Goal: Transaction & Acquisition: Purchase product/service

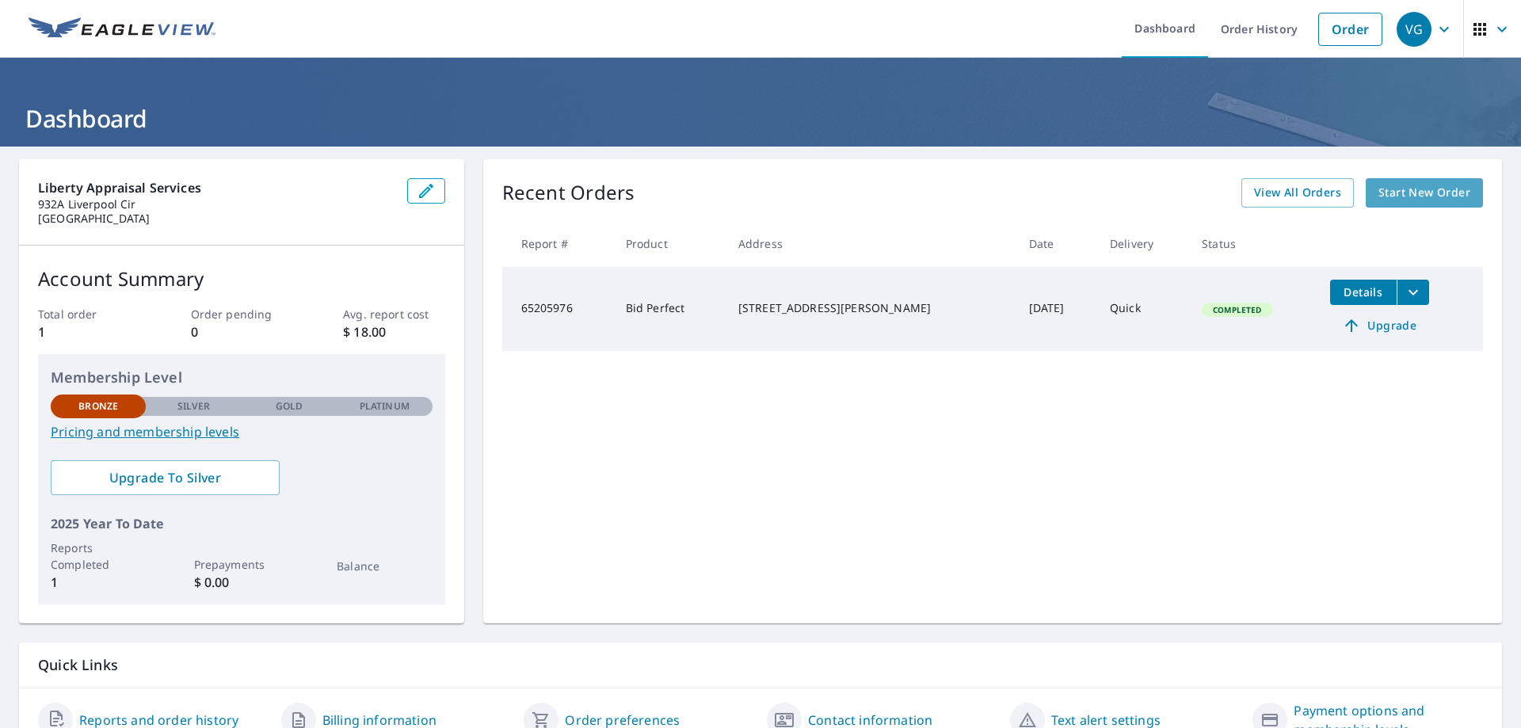
click at [1398, 185] on span "Start New Order" at bounding box center [1425, 193] width 92 height 20
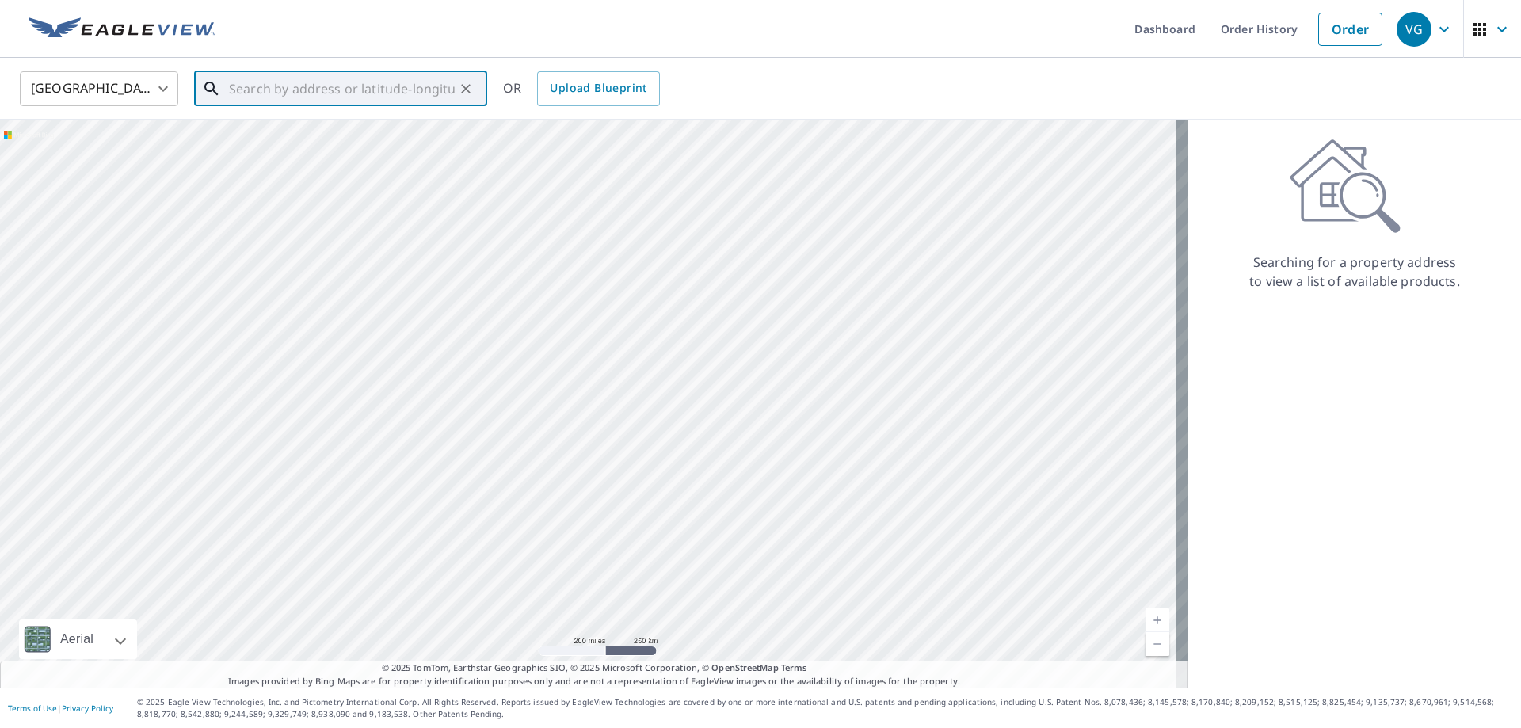
click at [260, 85] on input "text" at bounding box center [342, 89] width 226 height 44
click at [326, 147] on p "Scranton, [GEOGRAPHIC_DATA] 18510" at bounding box center [350, 152] width 249 height 16
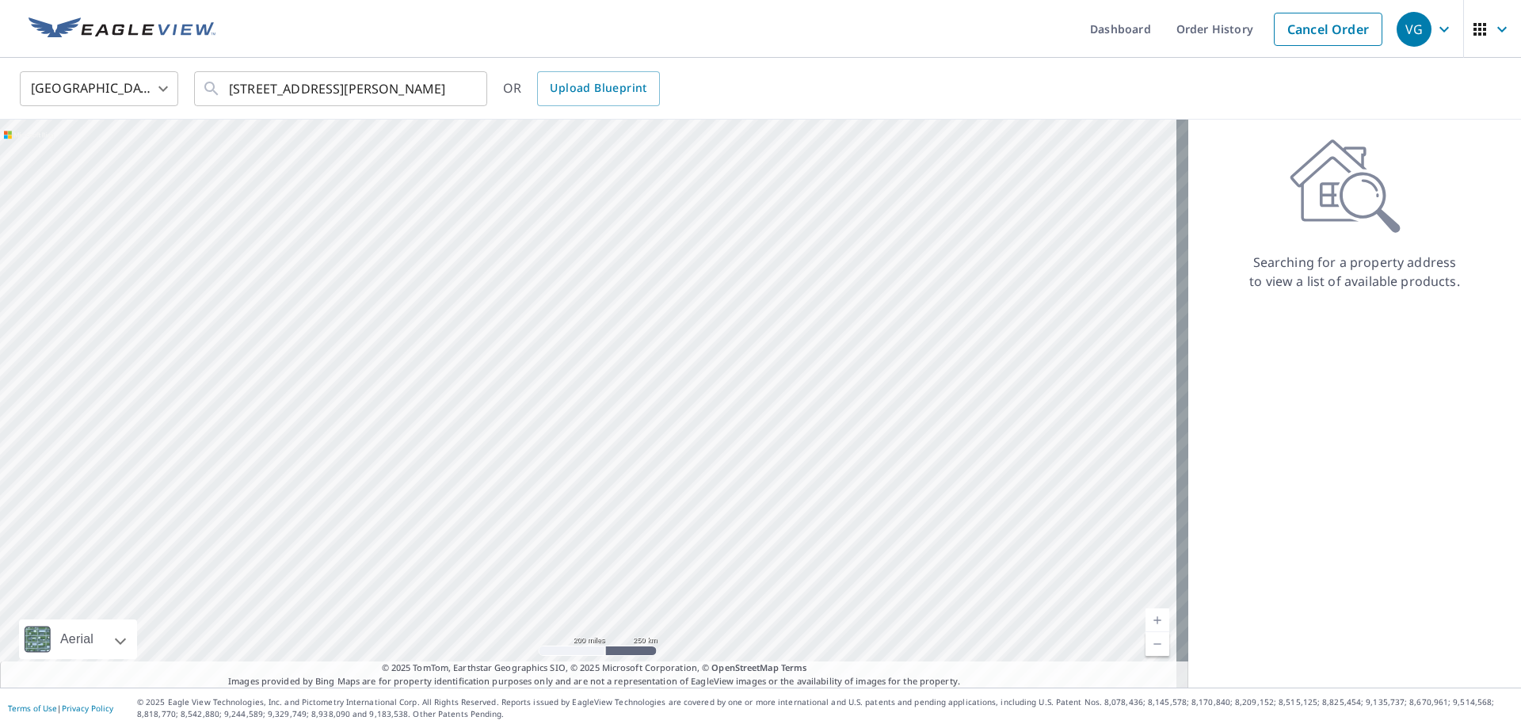
type input "[STREET_ADDRESS][PERSON_NAME]"
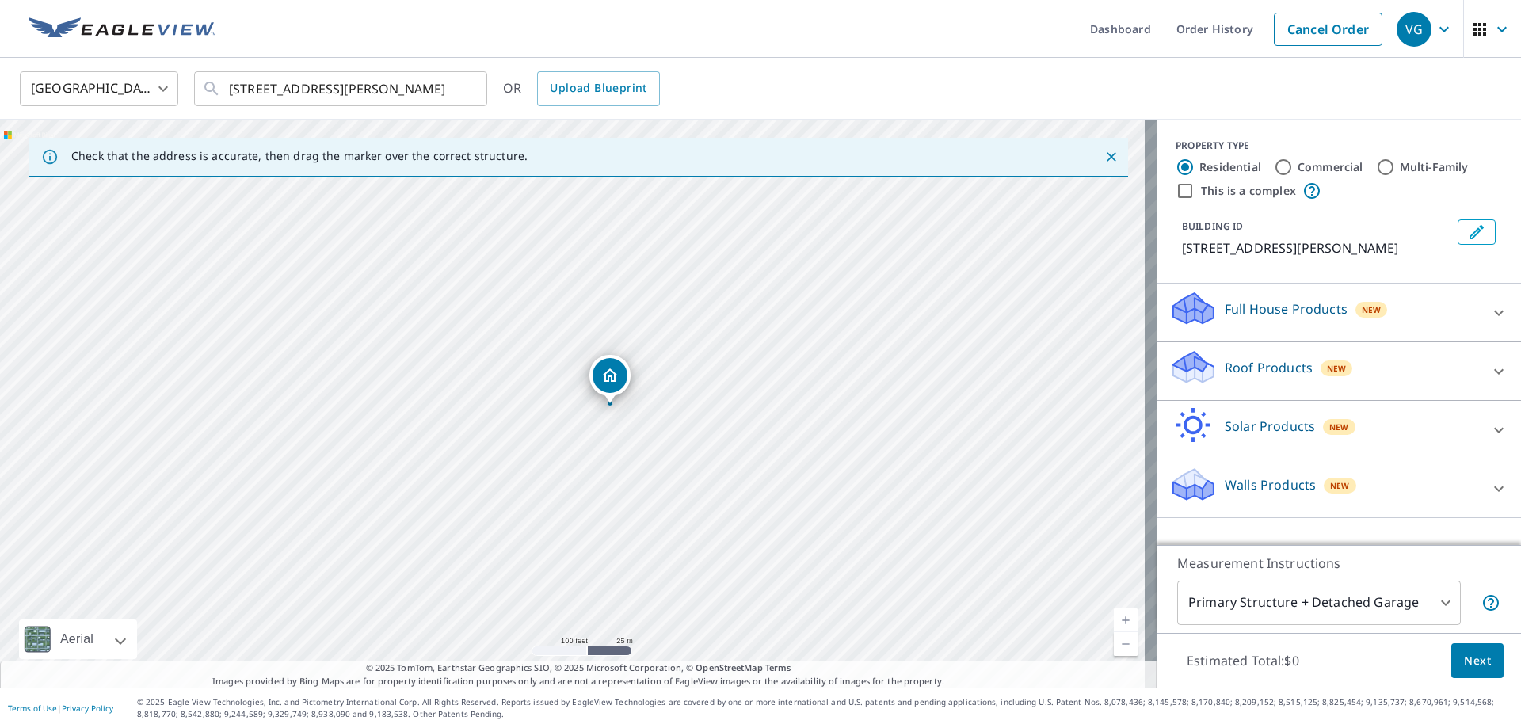
drag, startPoint x: 599, startPoint y: 471, endPoint x: 597, endPoint y: 404, distance: 66.6
click at [597, 404] on div "[STREET_ADDRESS][PERSON_NAME]" at bounding box center [578, 404] width 1157 height 568
click at [1468, 666] on span "Next" at bounding box center [1477, 661] width 27 height 20
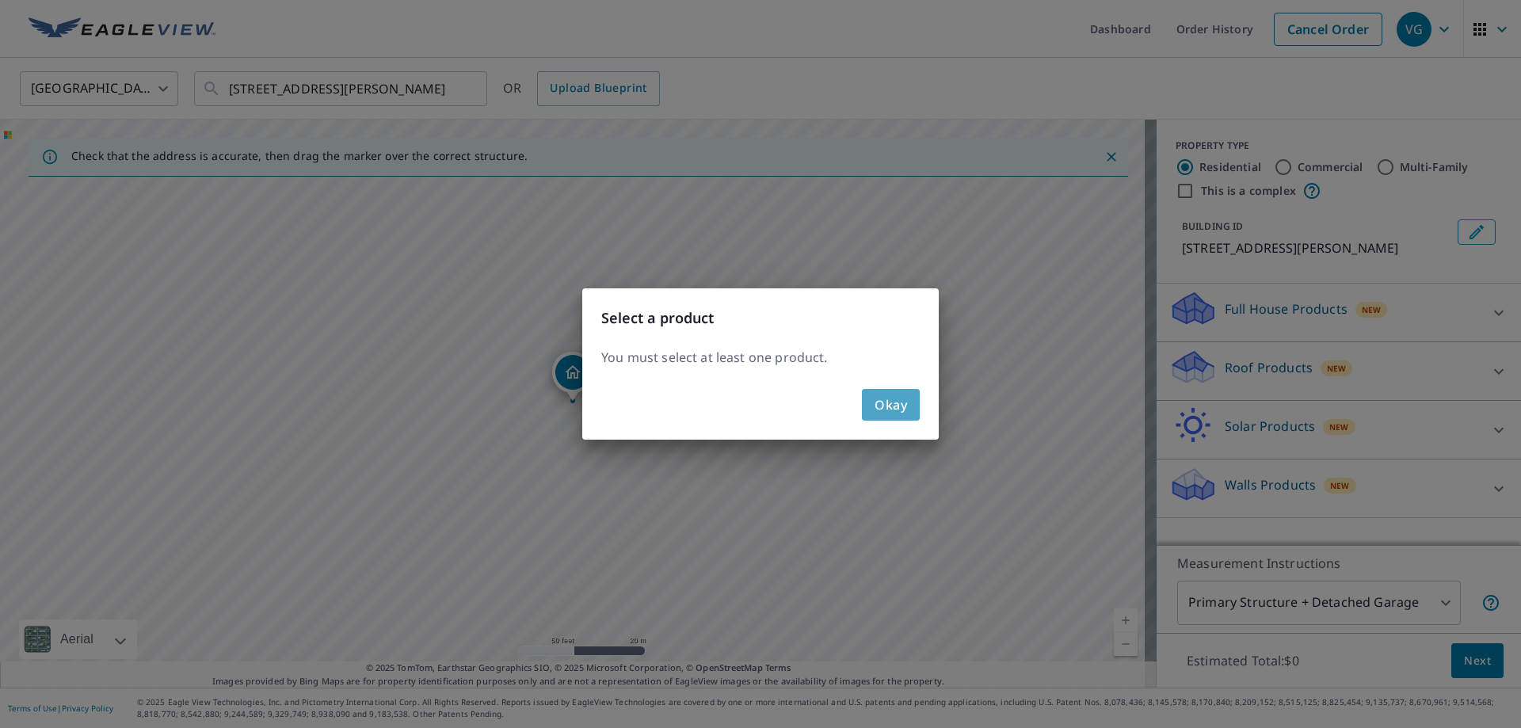
click at [885, 399] on span "Okay" at bounding box center [891, 405] width 32 height 22
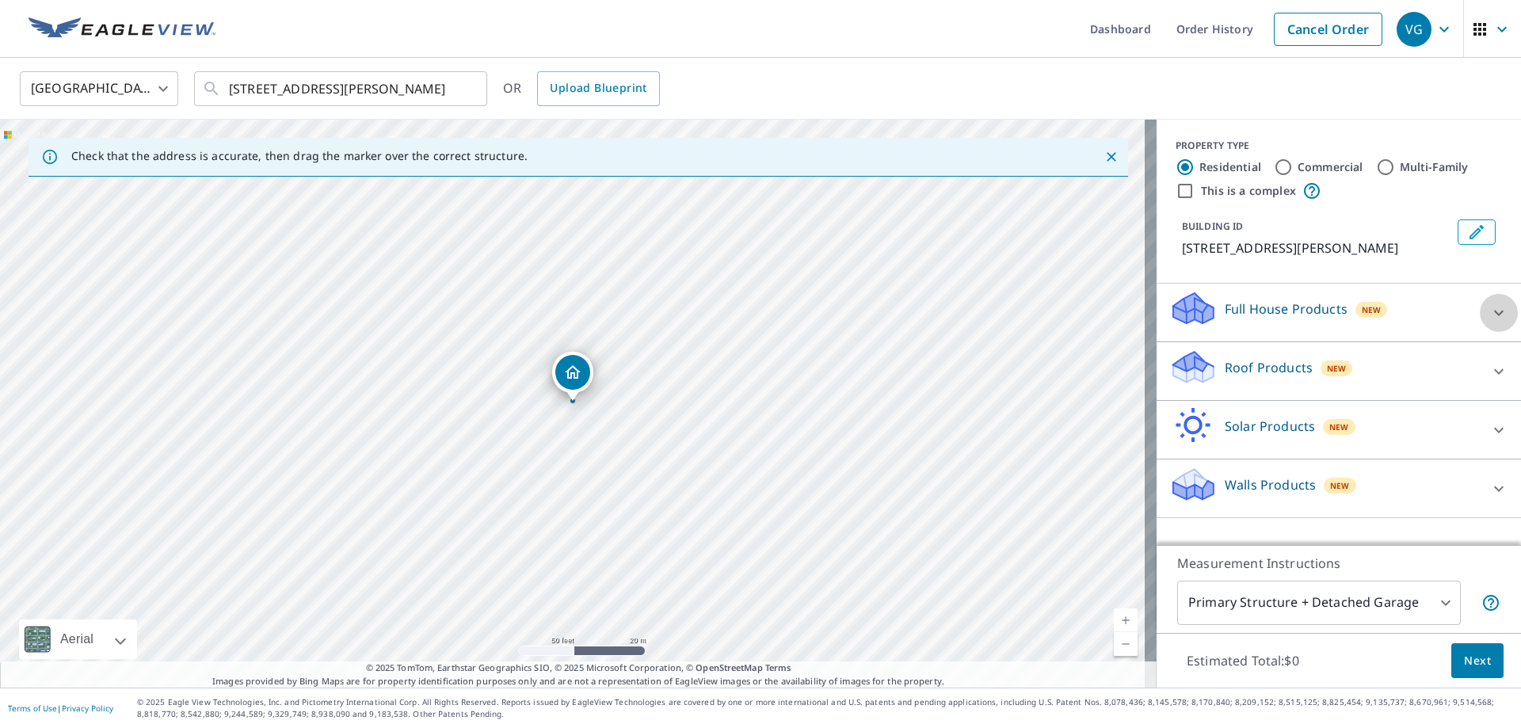
click at [1490, 308] on icon at bounding box center [1499, 312] width 19 height 19
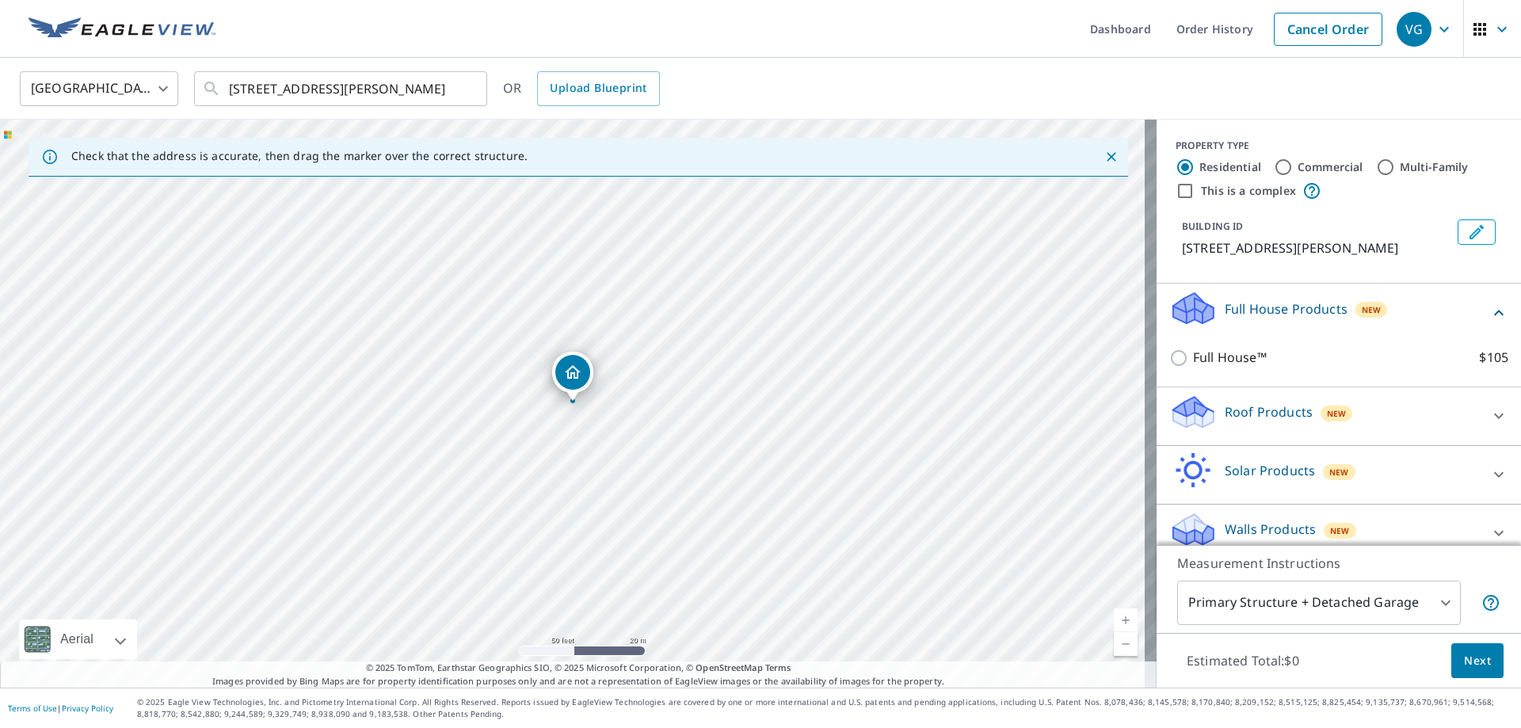
scroll to position [18, 0]
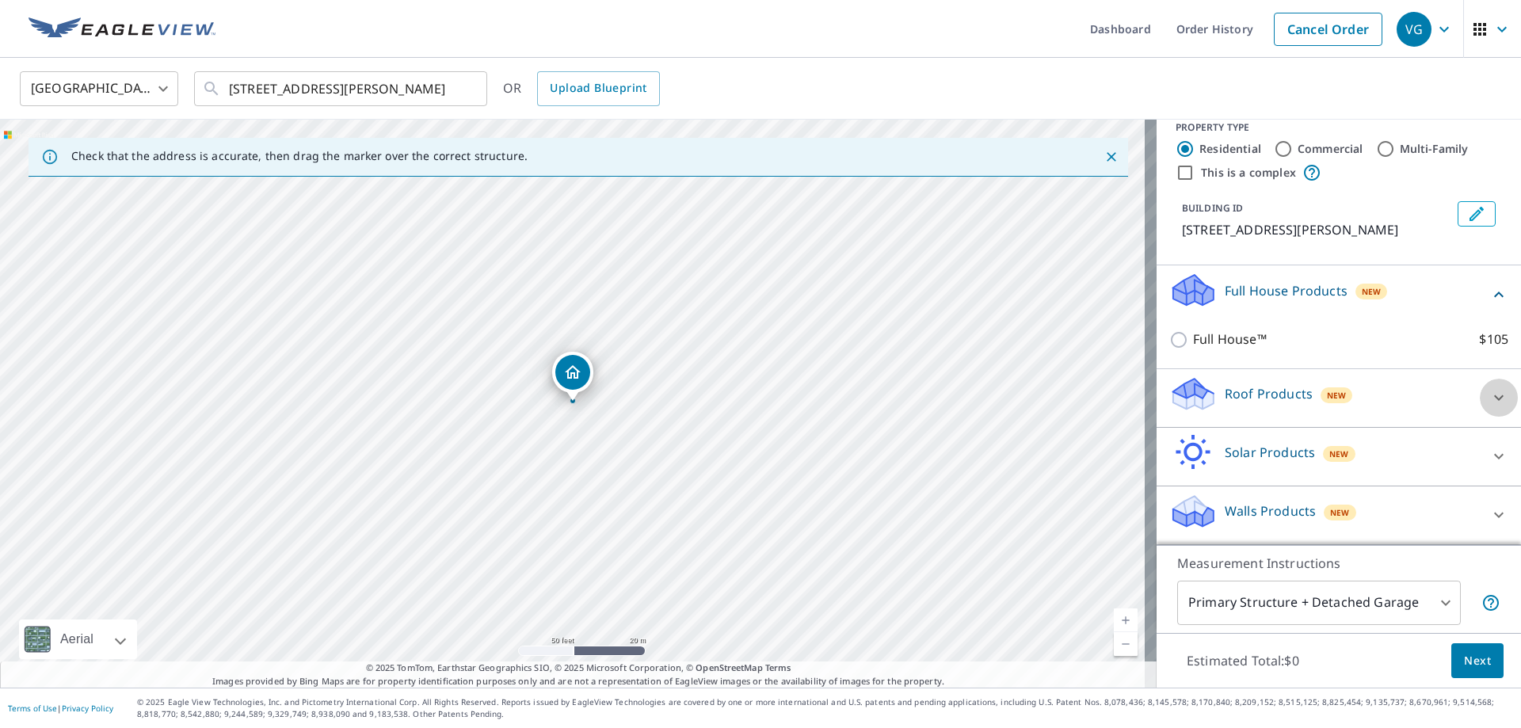
click at [1490, 395] on icon at bounding box center [1499, 397] width 19 height 19
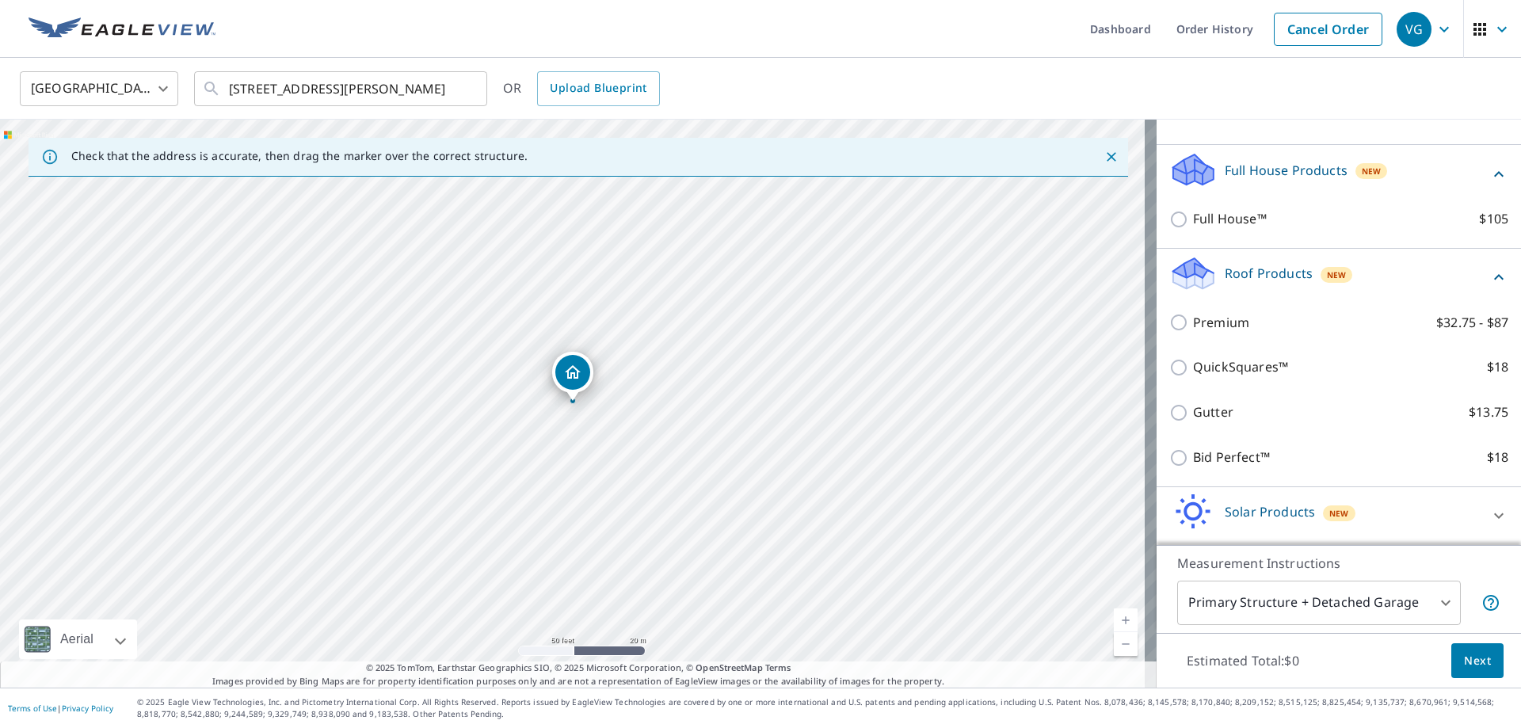
scroll to position [177, 0]
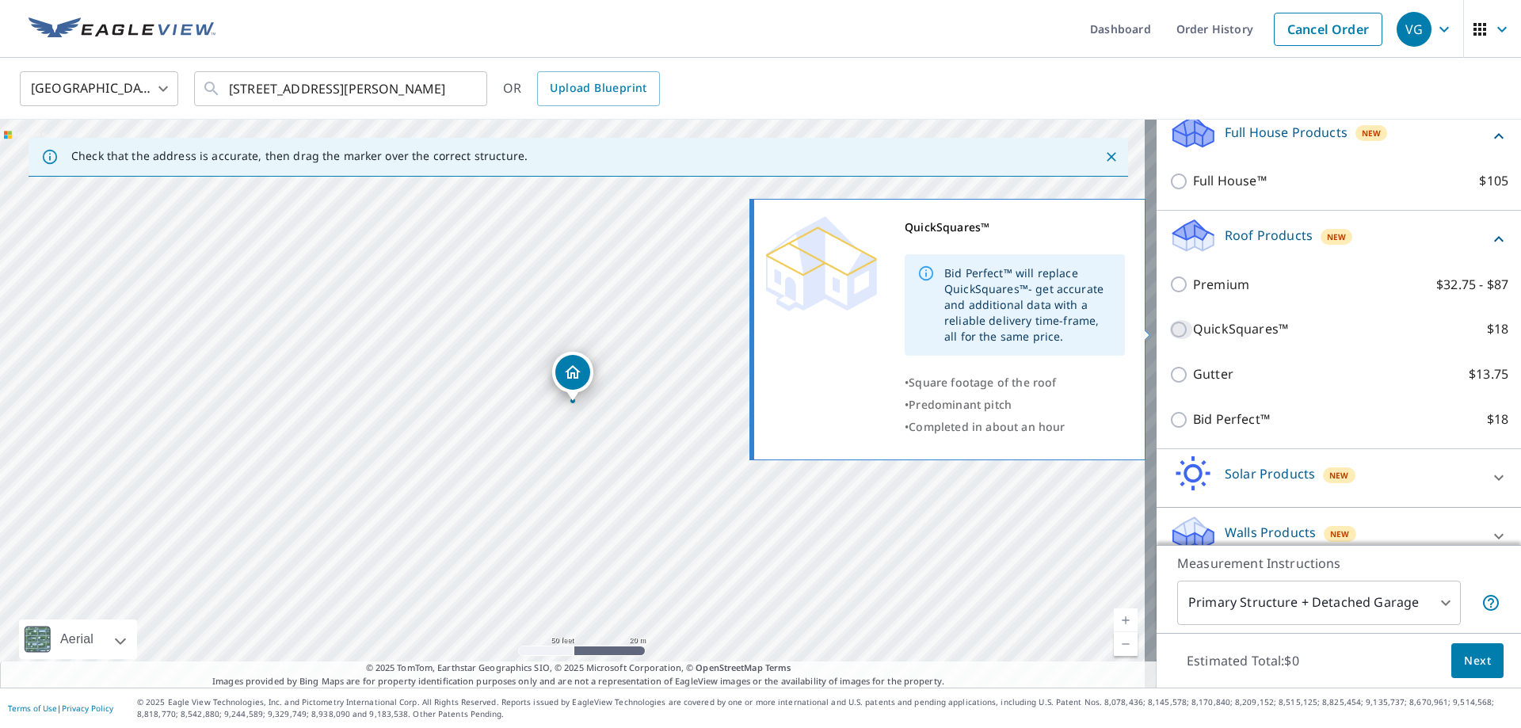
click at [1169, 324] on input "QuickSquares™ $18" at bounding box center [1181, 329] width 24 height 19
checkbox input "true"
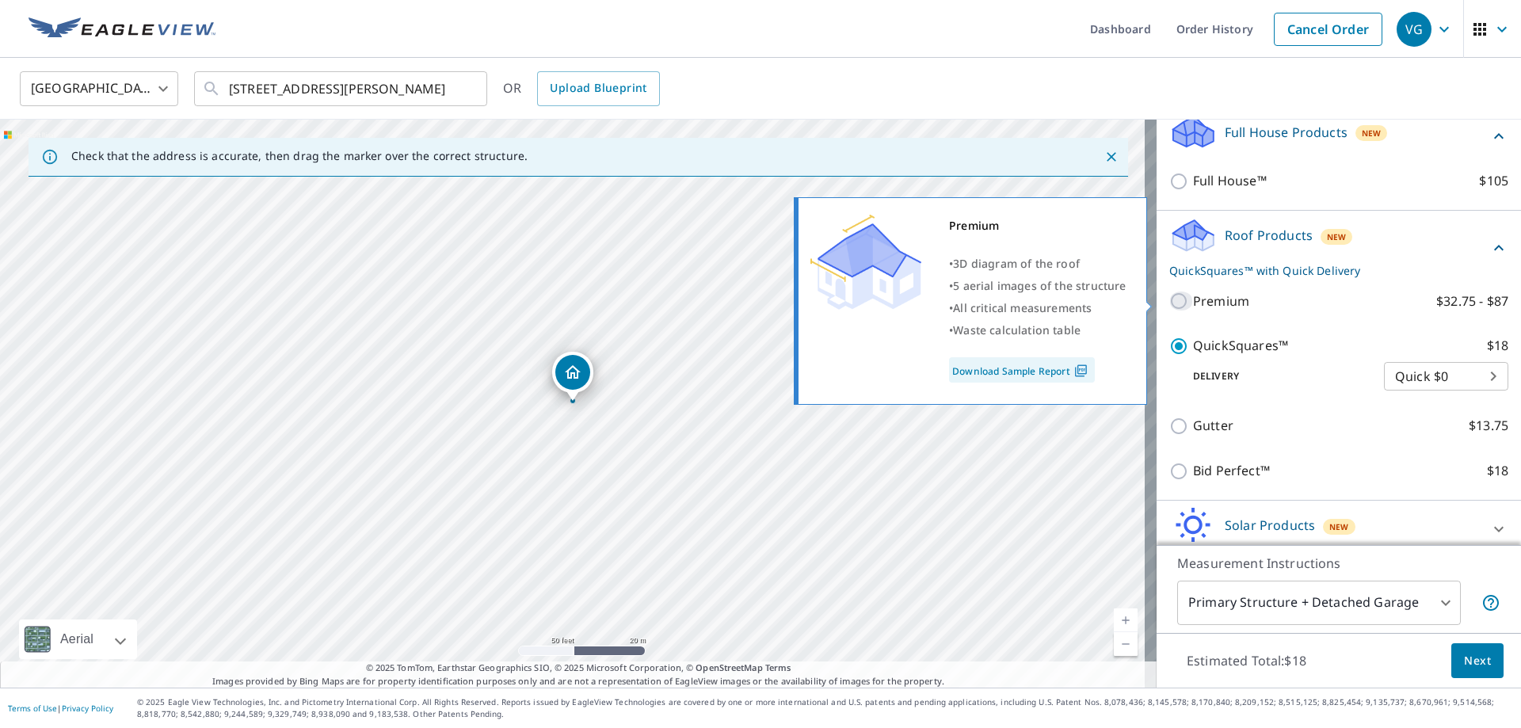
click at [1169, 296] on input "Premium $32.75 - $87" at bounding box center [1181, 301] width 24 height 19
checkbox input "true"
checkbox input "false"
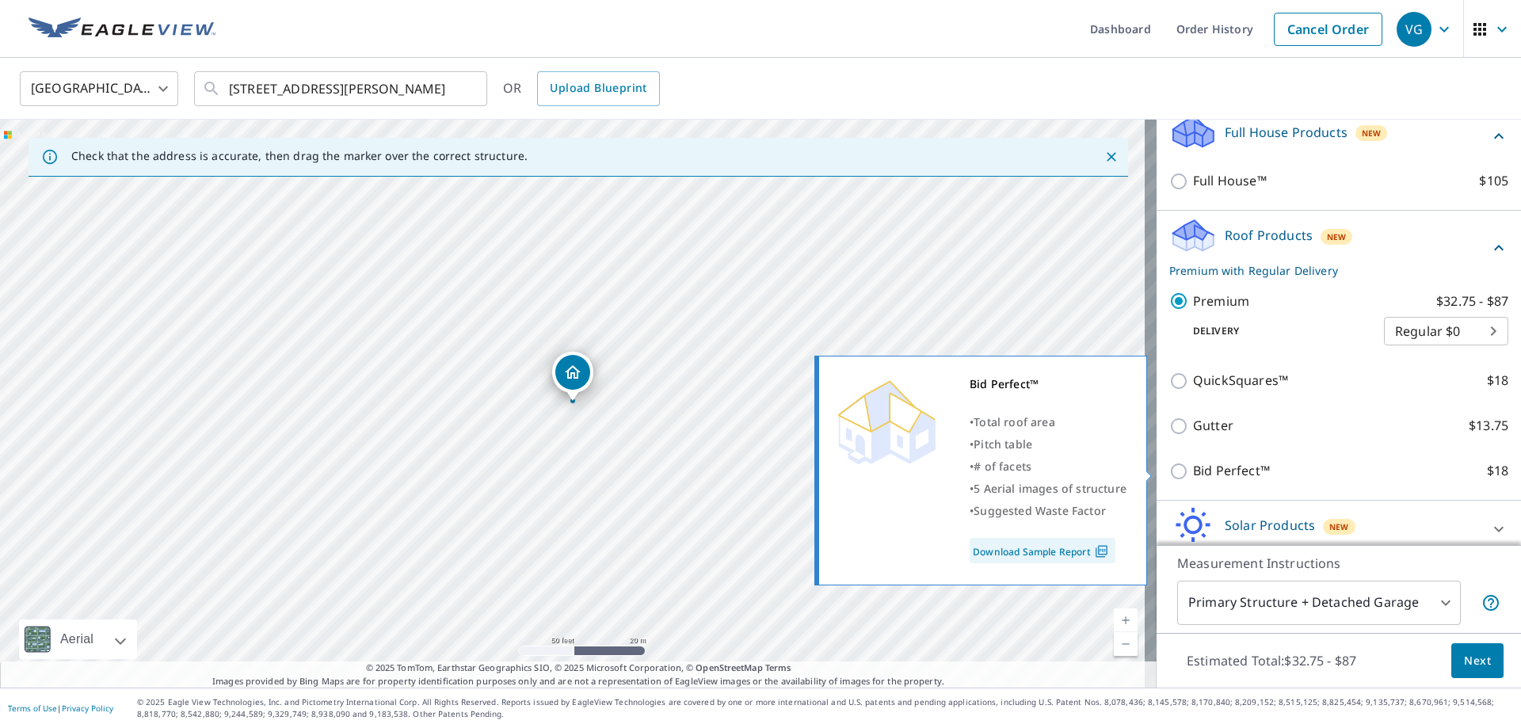
click at [1173, 466] on input "Bid Perfect™ $18" at bounding box center [1181, 471] width 24 height 19
checkbox input "true"
checkbox input "false"
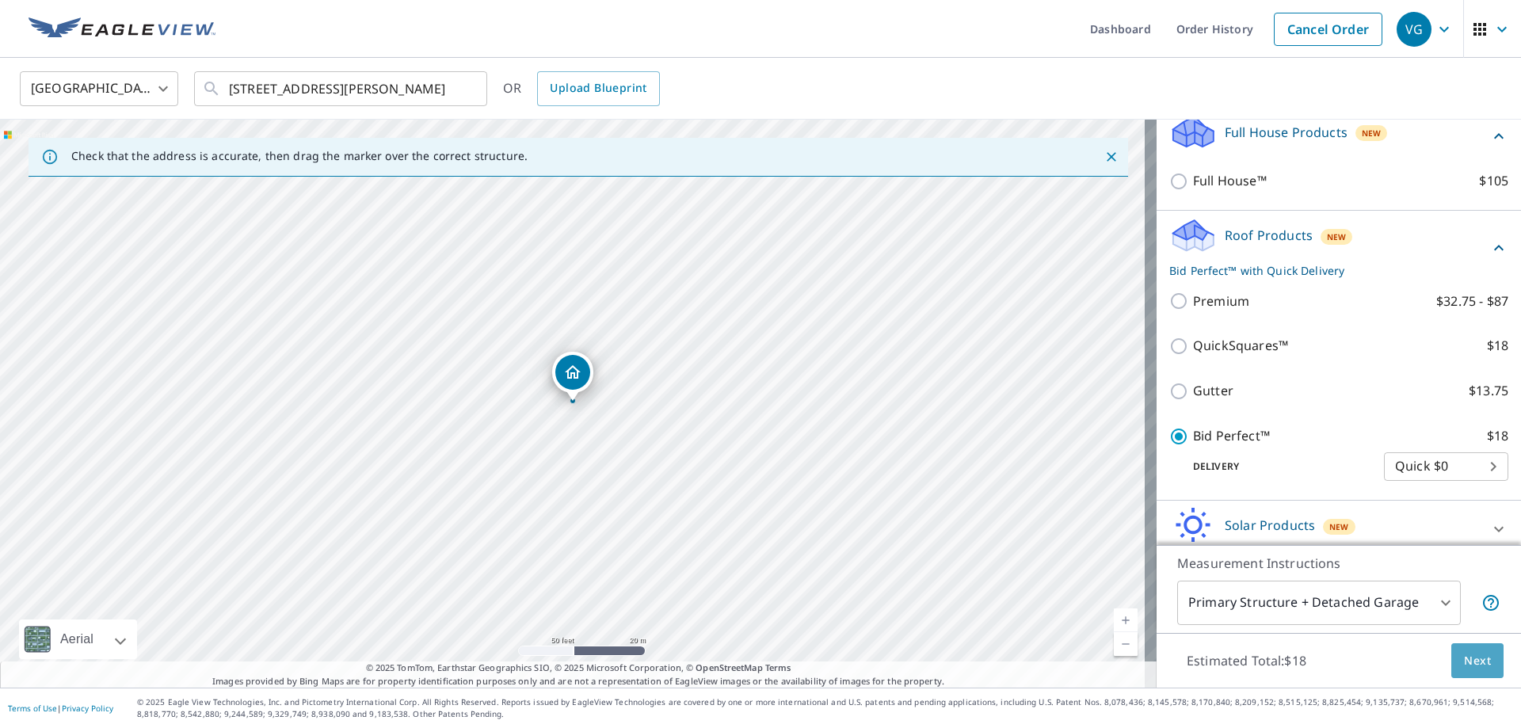
click at [1472, 657] on span "Next" at bounding box center [1477, 661] width 27 height 20
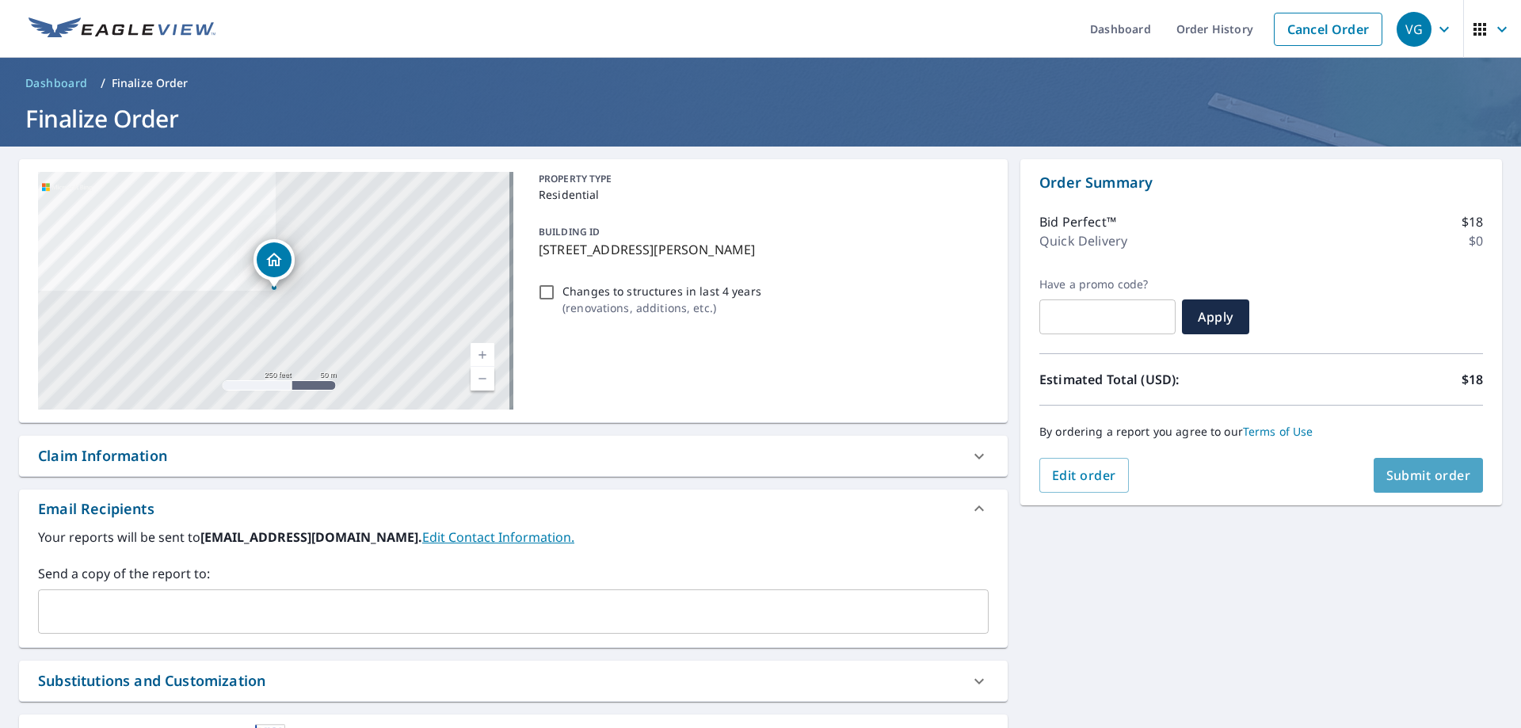
click at [1410, 469] on span "Submit order" at bounding box center [1429, 475] width 85 height 17
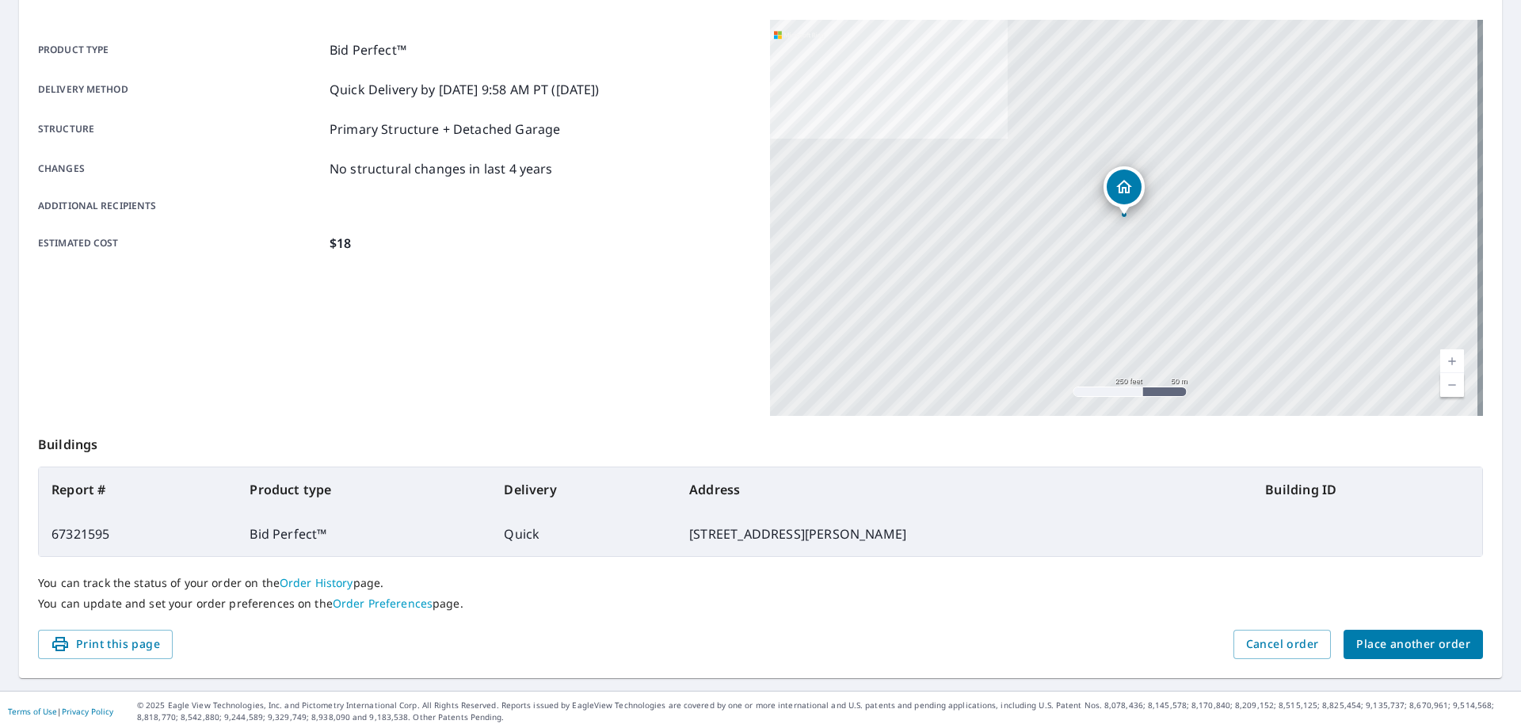
scroll to position [204, 0]
